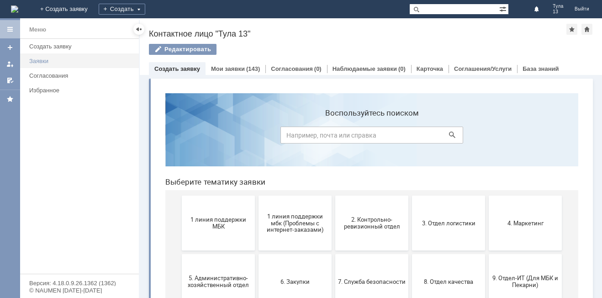
click at [56, 63] on div "Заявки" at bounding box center [81, 61] width 104 height 7
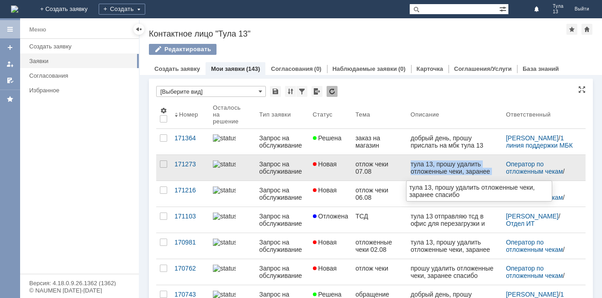
drag, startPoint x: 411, startPoint y: 160, endPoint x: 506, endPoint y: 176, distance: 96.8
click at [498, 176] on html "тула 13, прошу удалить отложенные чеки, заранее спасибо" at bounding box center [454, 171] width 88 height 22
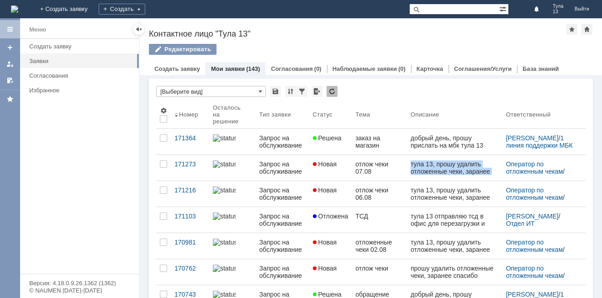
copy span "тула 13, прошу удалить отложенные чеки, заранее спасибо"
click at [65, 47] on div "Создать заявку" at bounding box center [81, 46] width 104 height 7
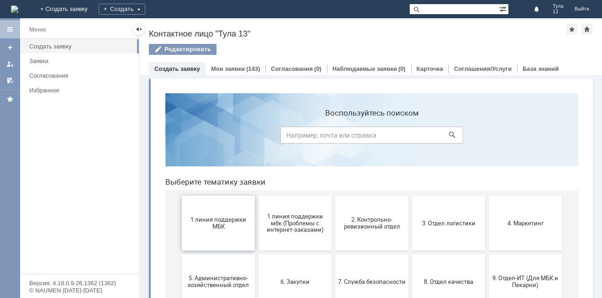
click at [227, 221] on span "1 линия поддержки МБК" at bounding box center [218, 223] width 68 height 14
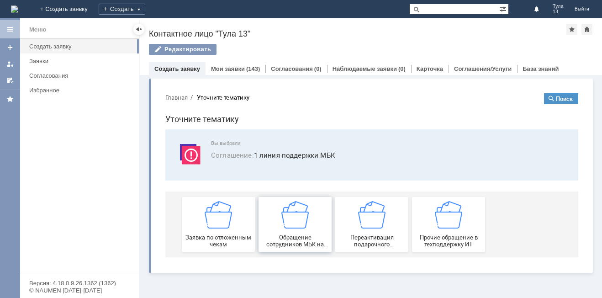
click at [284, 235] on span "Обращение сотрудников МБК на недоступность тех. поддержки" at bounding box center [295, 241] width 68 height 14
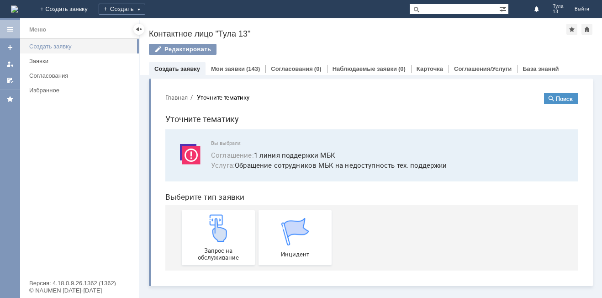
click at [99, 51] on link "Создать заявку" at bounding box center [81, 46] width 111 height 14
click at [102, 49] on div "Создать заявку" at bounding box center [81, 46] width 104 height 7
click at [142, 27] on div at bounding box center [138, 29] width 7 height 7
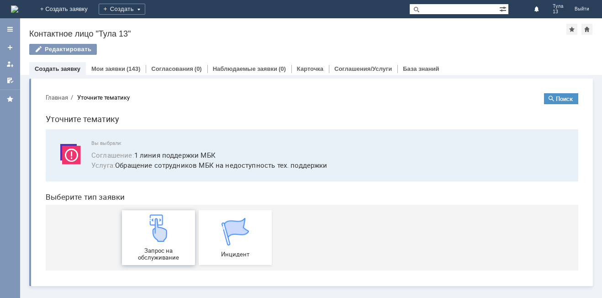
click at [156, 234] on img at bounding box center [158, 227] width 27 height 27
click at [78, 68] on link "Создать заявку" at bounding box center [58, 68] width 46 height 7
click at [69, 47] on div "Редактировать" at bounding box center [63, 49] width 68 height 11
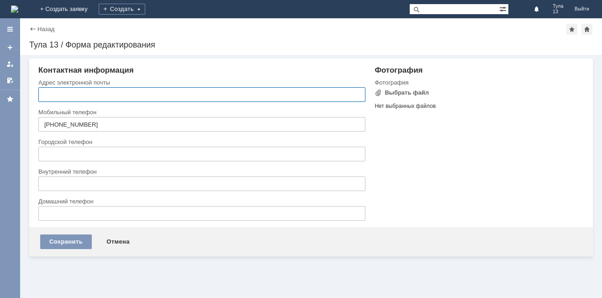
type input "[EMAIL_ADDRESS][DOMAIN_NAME]"
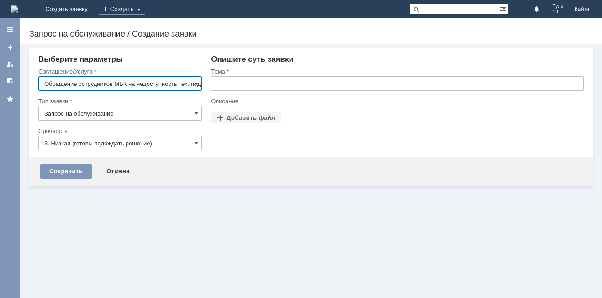
scroll to position [0, 23]
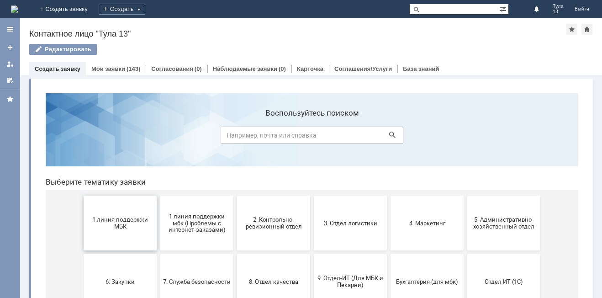
click at [137, 226] on span "1 линия поддержки МБК" at bounding box center [120, 223] width 68 height 14
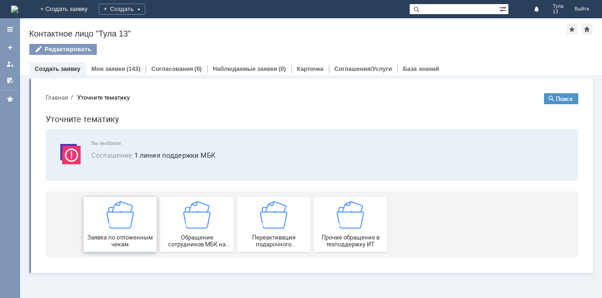
click at [116, 238] on span "Заявка по отложенным чекам" at bounding box center [120, 241] width 68 height 14
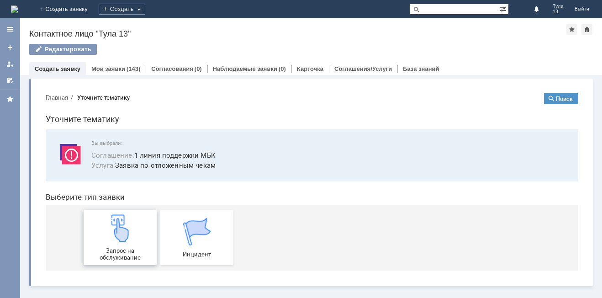
click at [137, 226] on div "Запрос на обслуживание" at bounding box center [120, 237] width 68 height 47
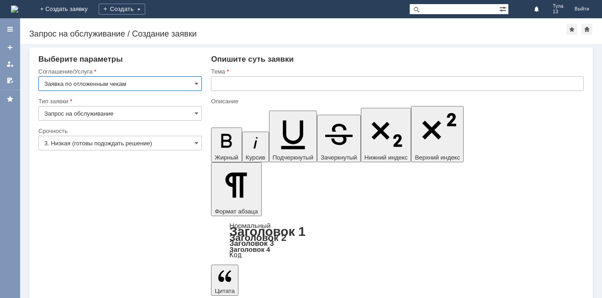
click at [241, 82] on input "text" at bounding box center [397, 83] width 373 height 15
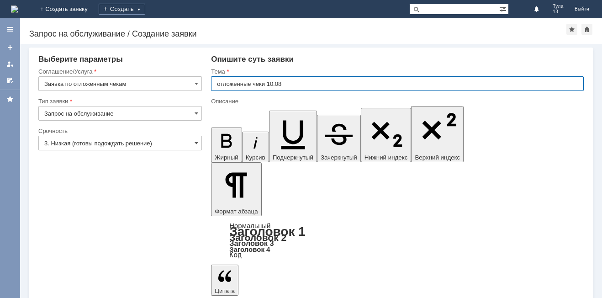
type input "отложенные чеки 10.08"
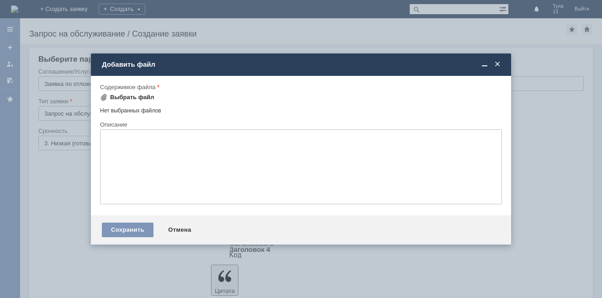
click at [144, 99] on div "Выбрать файл" at bounding box center [132, 97] width 44 height 7
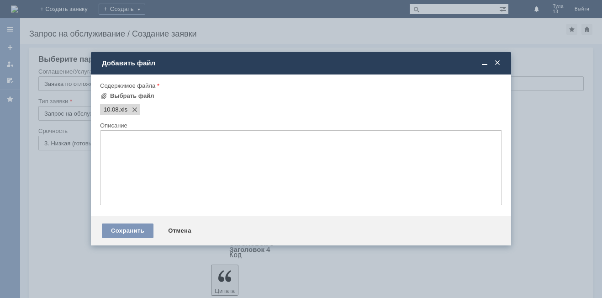
click at [137, 150] on textarea at bounding box center [301, 167] width 402 height 75
click at [148, 235] on div "Сохранить" at bounding box center [128, 230] width 52 height 15
